Goal: Task Accomplishment & Management: Manage account settings

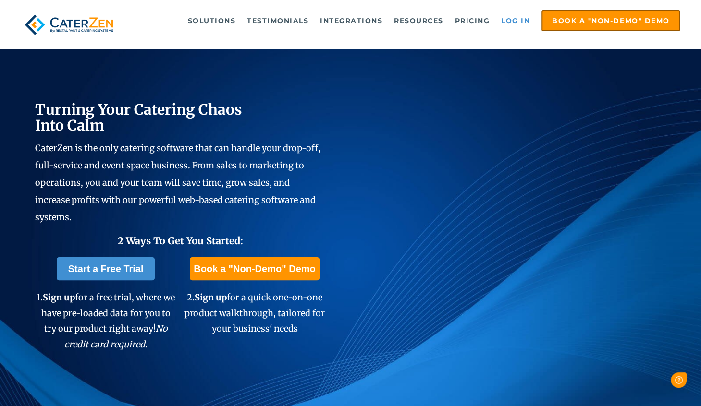
click at [521, 21] on link "Log in" at bounding box center [515, 20] width 38 height 19
click at [515, 23] on link "Log in" at bounding box center [515, 20] width 38 height 19
click at [515, 20] on link "Log in" at bounding box center [515, 20] width 38 height 19
